Goal: Task Accomplishment & Management: Complete application form

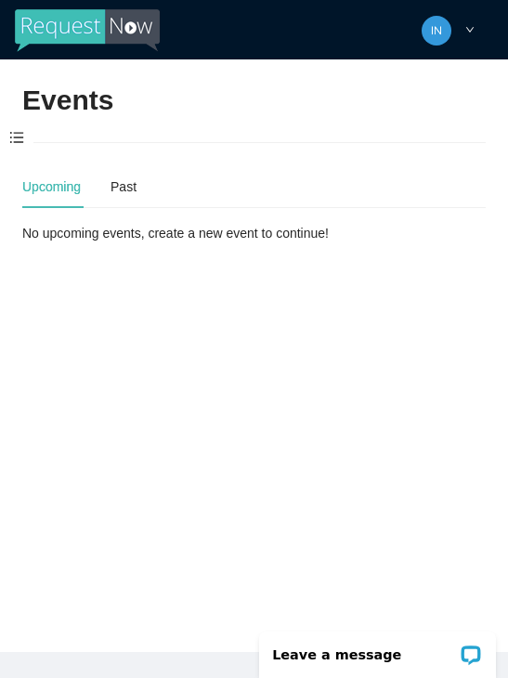
click at [27, 141] on span at bounding box center [16, 138] width 33 height 39
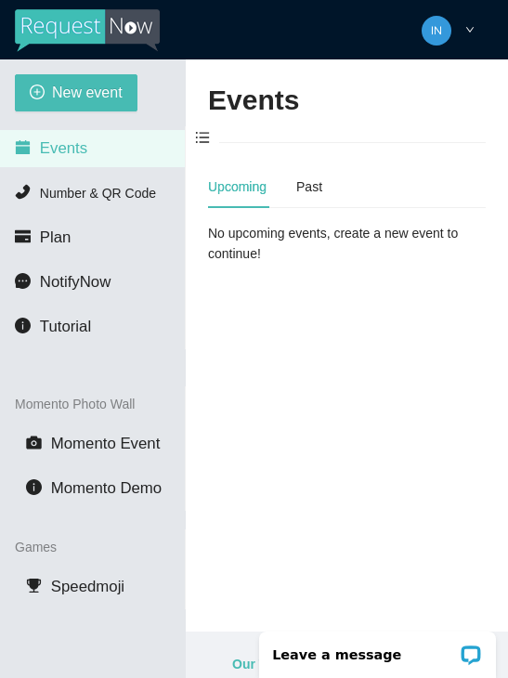
click at [78, 88] on span "New event" at bounding box center [87, 92] width 71 height 23
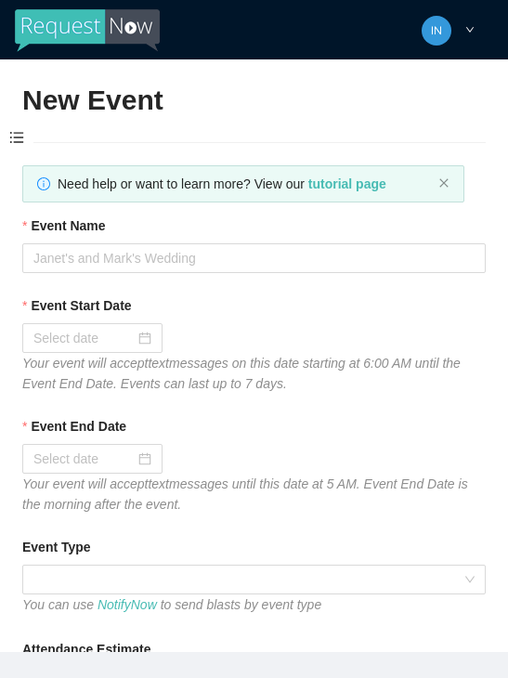
type textarea "Thanks for coming to Guitars and Cadillacs! Follow us on FB & IG @guitarsandcad…"
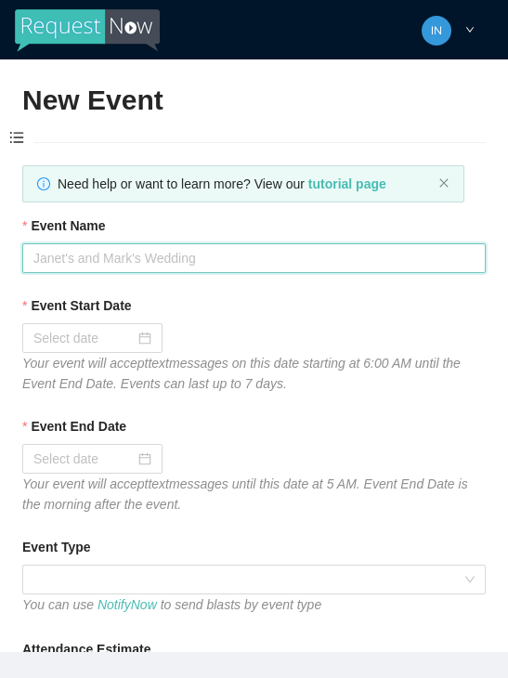
click at [90, 252] on input "Event Name" at bounding box center [254, 258] width 464 height 30
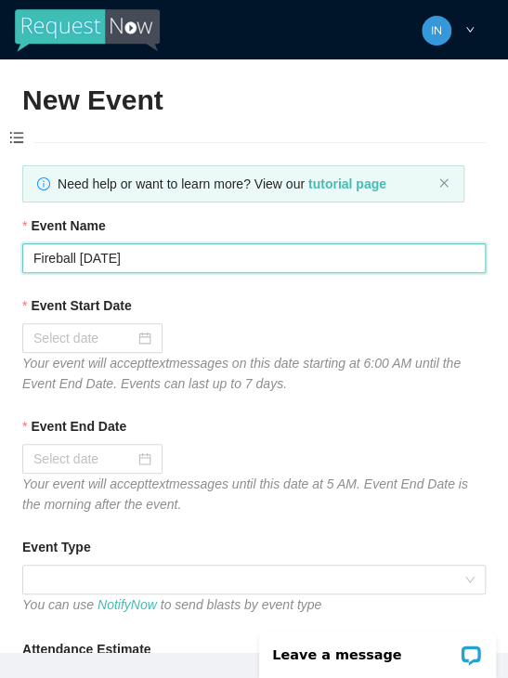
type input "Fireball [DATE]"
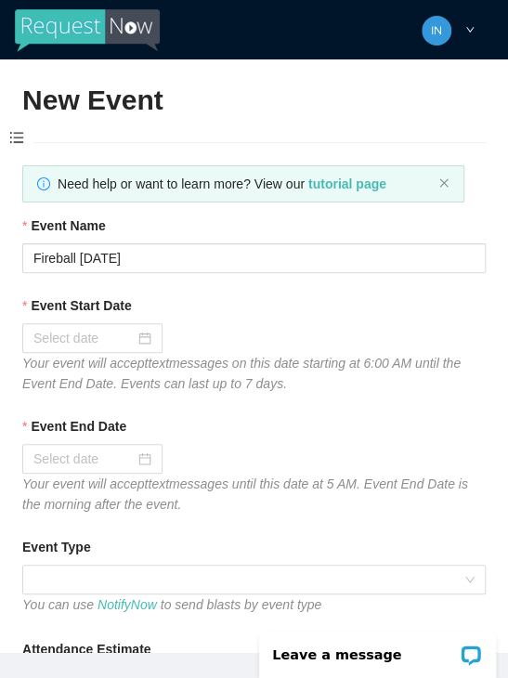
click at [129, 344] on input "Event Start Date" at bounding box center [83, 338] width 101 height 20
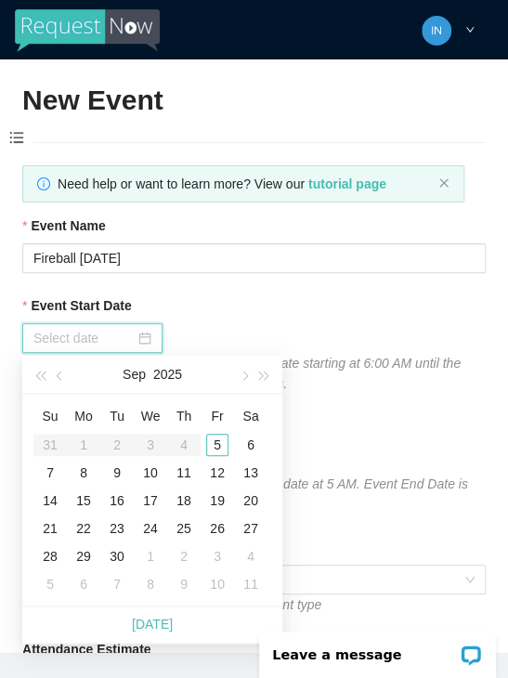
type input "[DATE]"
click at [218, 444] on div "5" at bounding box center [217, 445] width 22 height 22
type input "[DATE]"
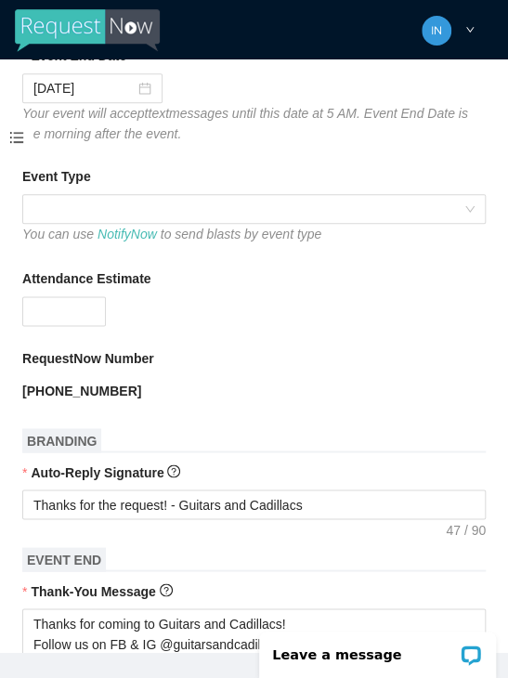
scroll to position [378, 0]
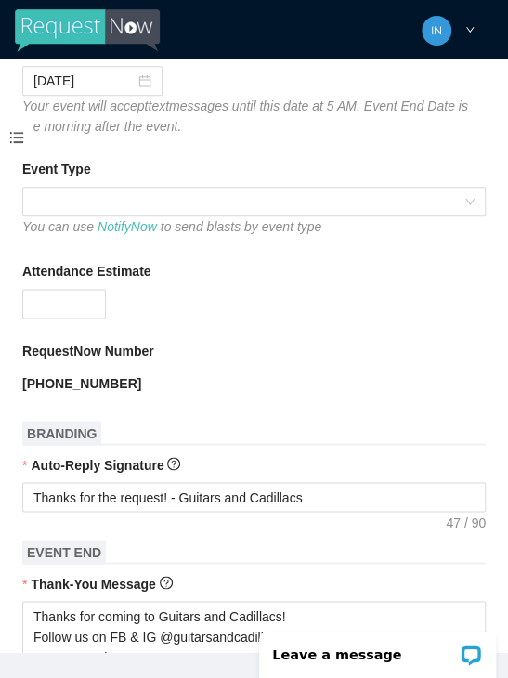
click at [89, 197] on span at bounding box center [253, 202] width 441 height 28
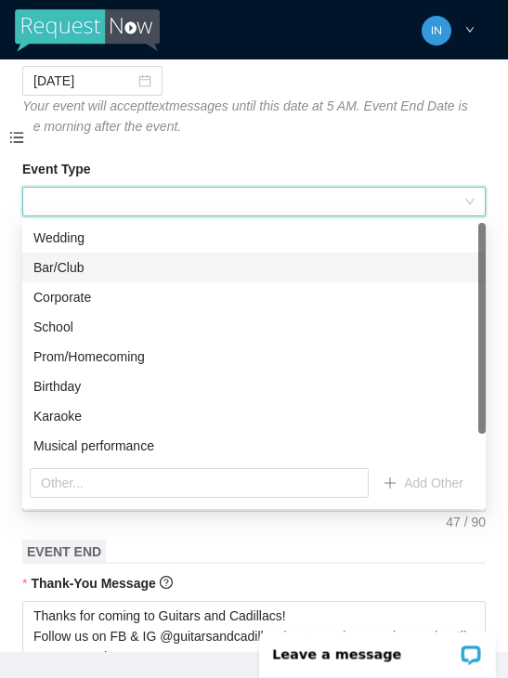
click at [72, 263] on div "Bar/Club" at bounding box center [253, 267] width 441 height 20
type textarea "Thanks for coming to Guitars and Cadillacs! Follow us on FB & IG @guitarsandcad…"
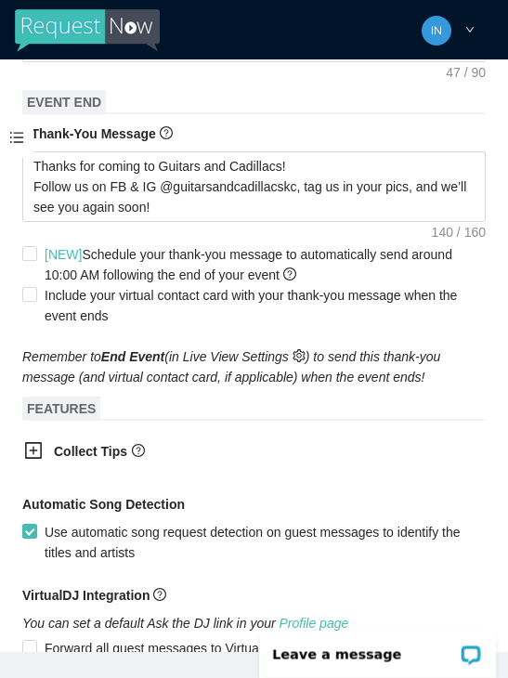
scroll to position [829, 0]
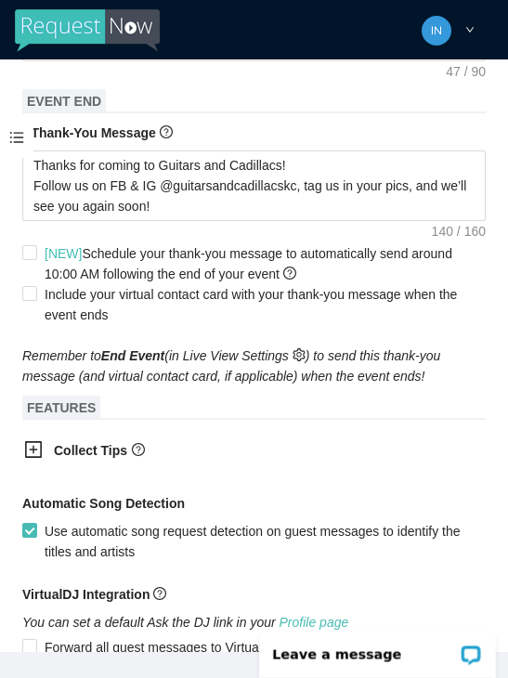
click at [44, 451] on div at bounding box center [39, 451] width 30 height 23
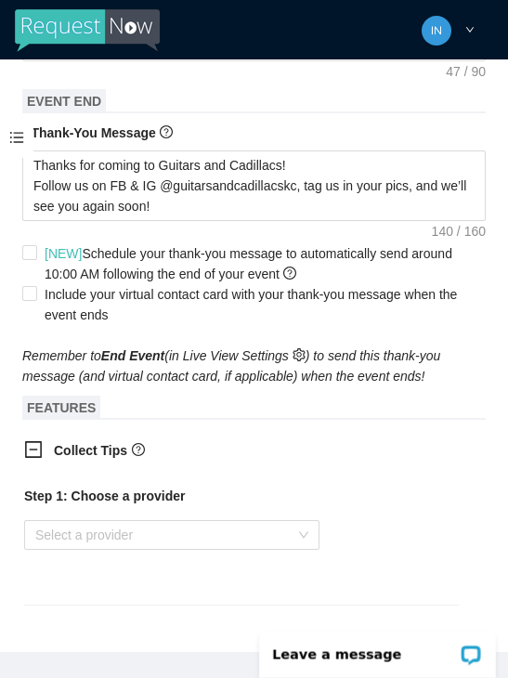
click at [290, 539] on input "search" at bounding box center [165, 535] width 260 height 28
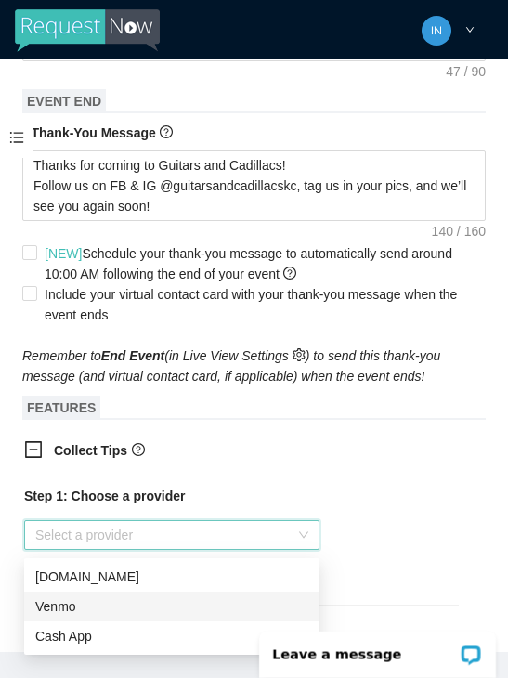
click at [114, 602] on div "Venmo" at bounding box center [171, 606] width 273 height 20
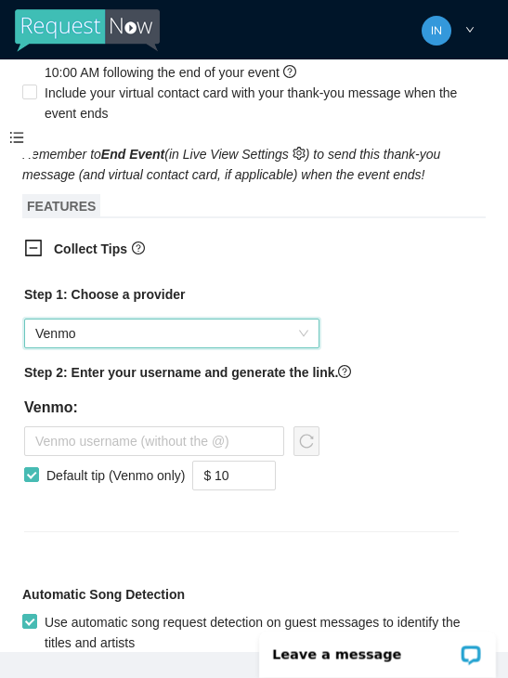
scroll to position [1034, 0]
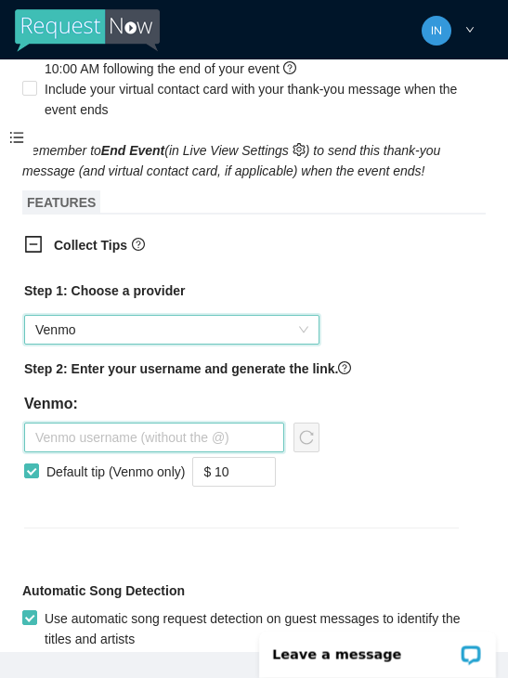
click at [115, 438] on input "text" at bounding box center [154, 438] width 260 height 30
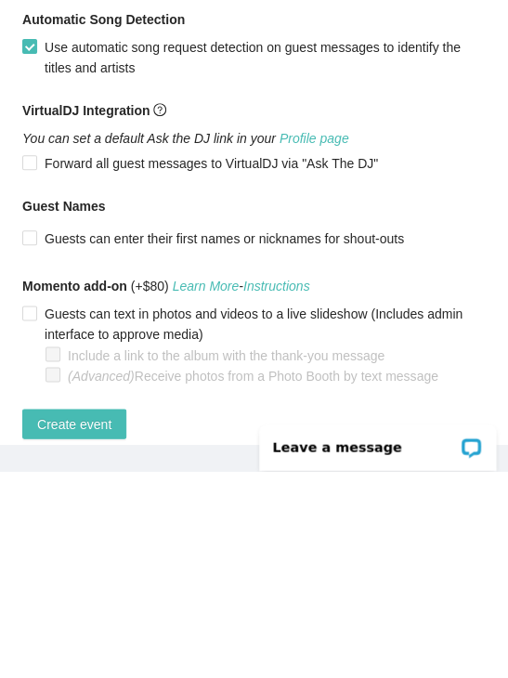
scroll to position [1396, 0]
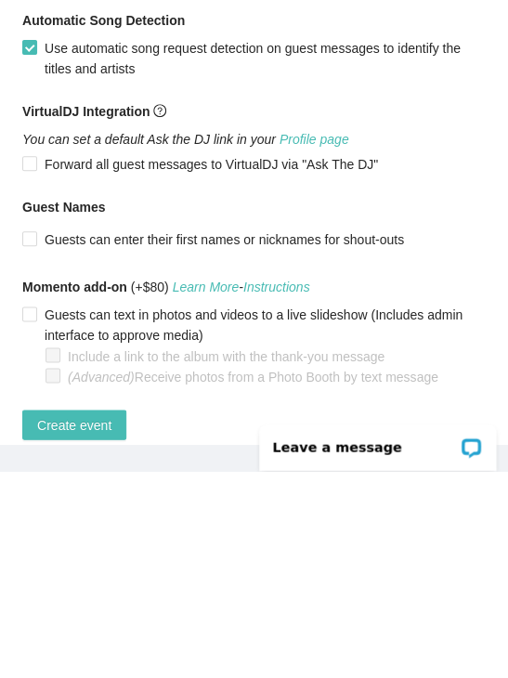
type input "Jaala-nowlin"
click at [81, 622] on span "Create event" at bounding box center [74, 632] width 74 height 20
type textarea "Thanks for coming to Guitars and Cadillacs! Follow us on FB & IG @guitarsandcad…"
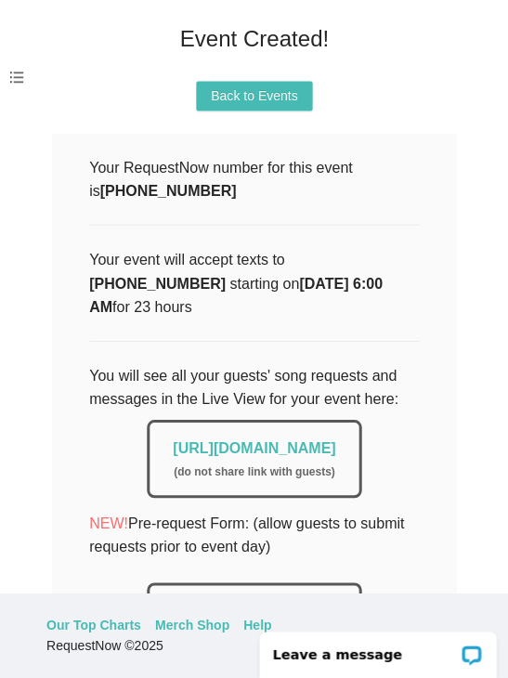
scroll to position [136, 0]
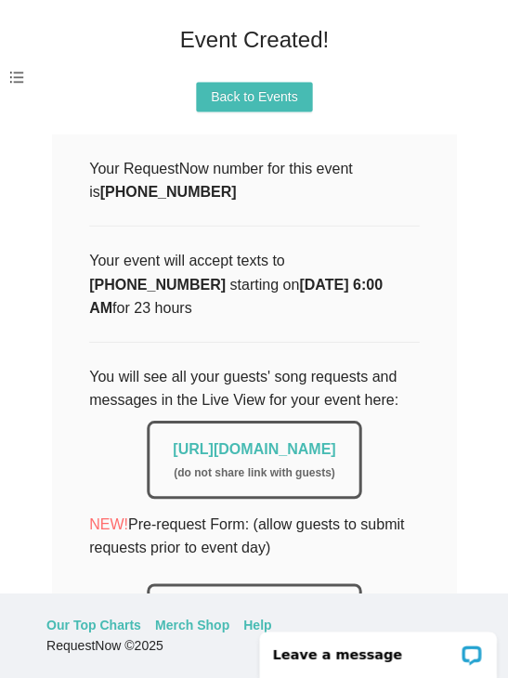
click at [335, 441] on link "[URL][DOMAIN_NAME]" at bounding box center [254, 449] width 163 height 16
